Goal: Task Accomplishment & Management: Manage account settings

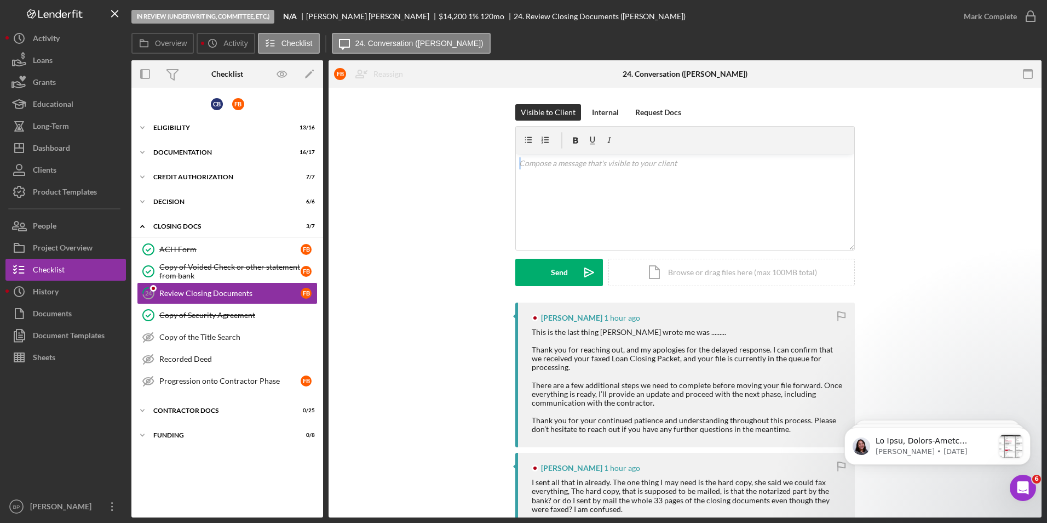
drag, startPoint x: 1042, startPoint y: 140, endPoint x: 1038, endPoint y: 182, distance: 42.9
click at [1038, 182] on div "In Review (Underwriting, Committee, Etc.) N/A [PERSON_NAME] $14,200 $14,200 1 %…" at bounding box center [523, 261] width 1047 height 523
drag, startPoint x: 1038, startPoint y: 182, endPoint x: 944, endPoint y: 210, distance: 98.1
click at [940, 211] on div "Visible to Client Internal Request Docs v Color teal Color pink Remove color Ad…" at bounding box center [685, 203] width 680 height 198
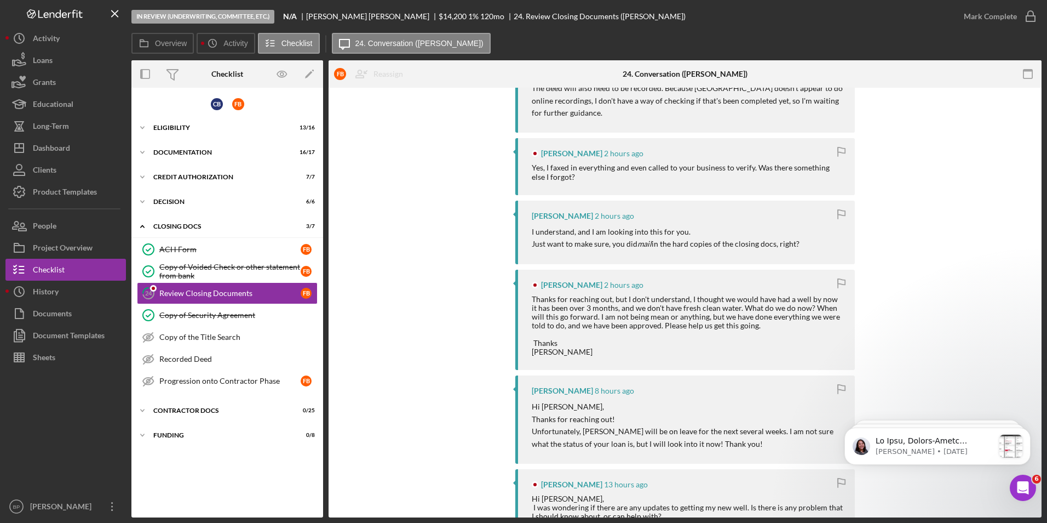
scroll to position [591, 0]
